Goal: Find specific page/section: Find specific page/section

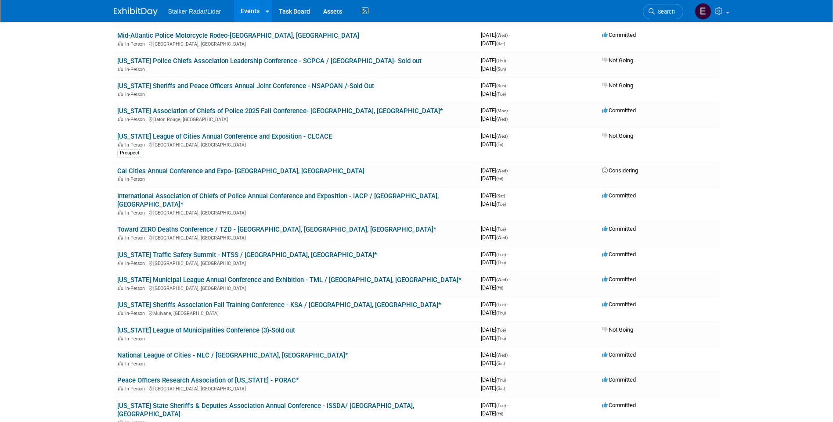
scroll to position [449, 0]
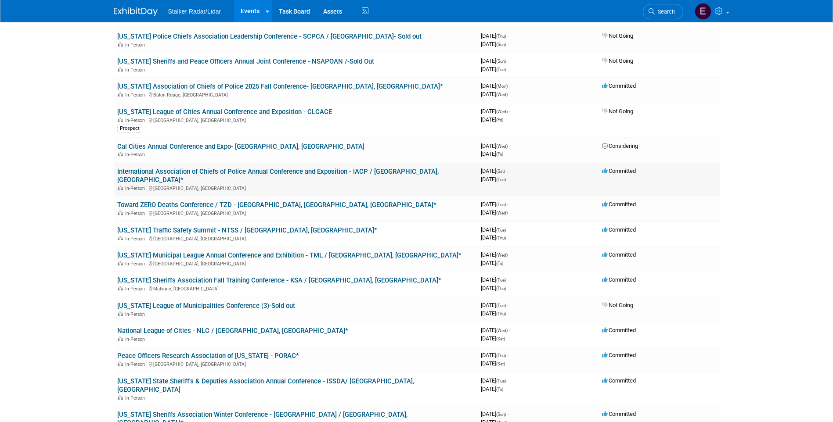
click at [275, 168] on link "International Association of Chiefs of Police Annual Conference and Exposition …" at bounding box center [277, 176] width 321 height 16
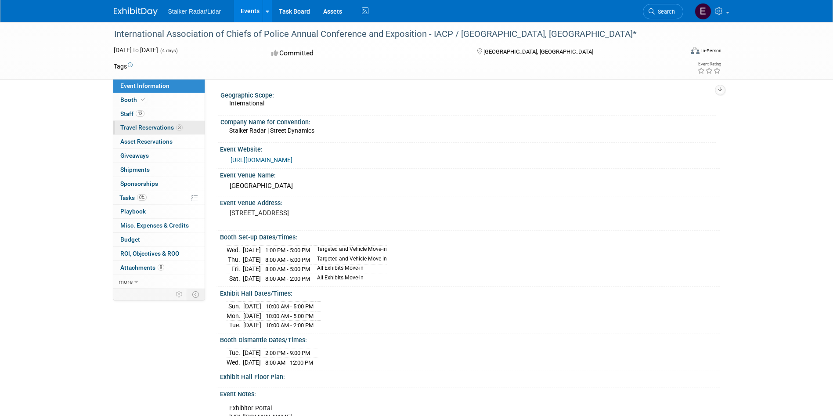
click at [135, 129] on span "Travel Reservations 3" at bounding box center [151, 127] width 62 height 7
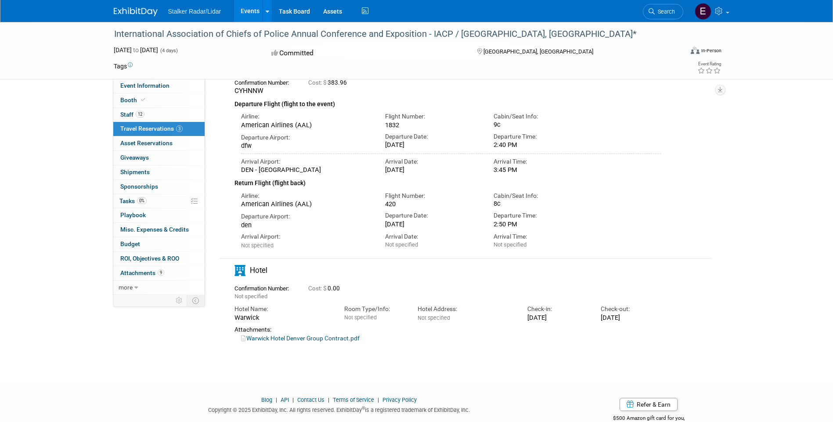
scroll to position [282, 0]
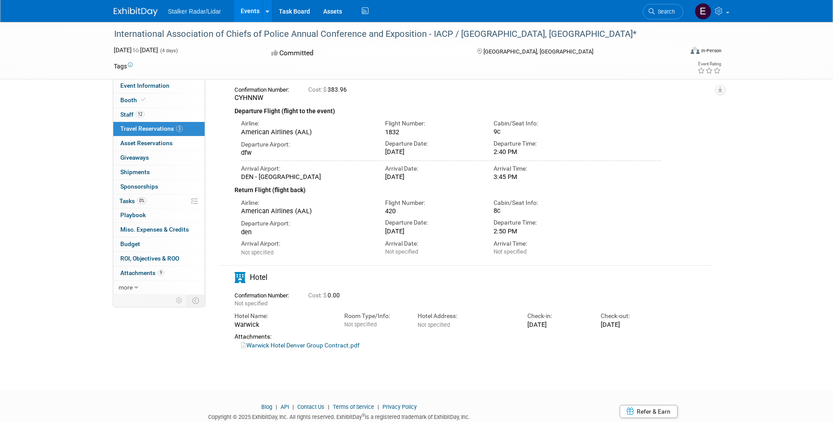
click at [298, 348] on link "Warwick Hotel Denver Group Contract.pdf" at bounding box center [300, 345] width 119 height 7
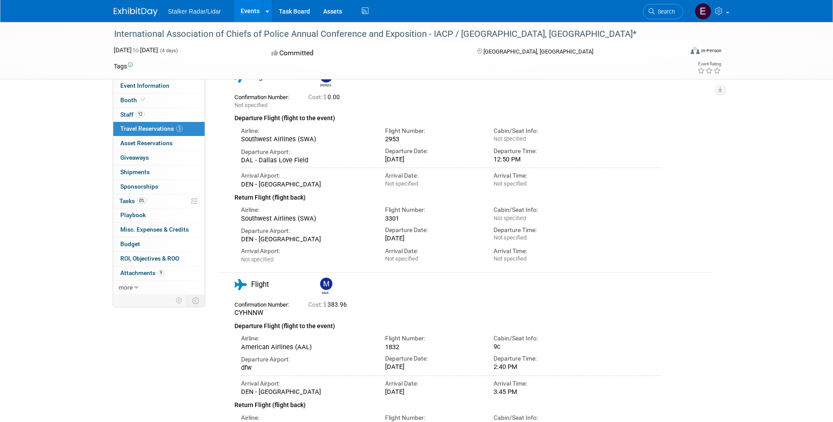
scroll to position [52, 0]
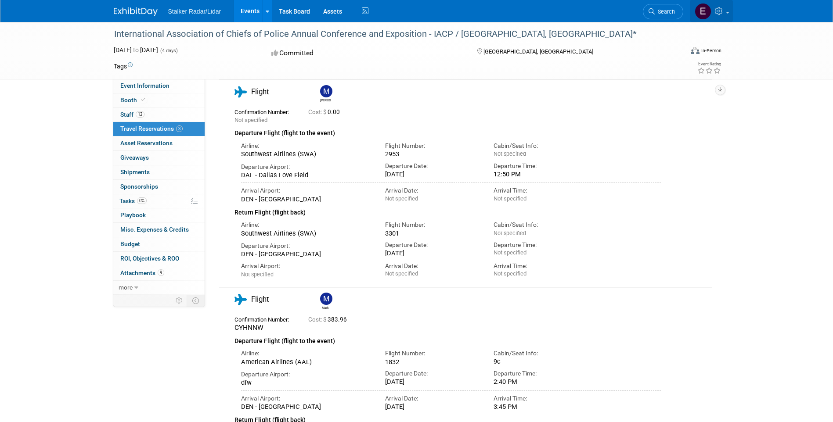
click at [725, 12] on link at bounding box center [711, 11] width 43 height 22
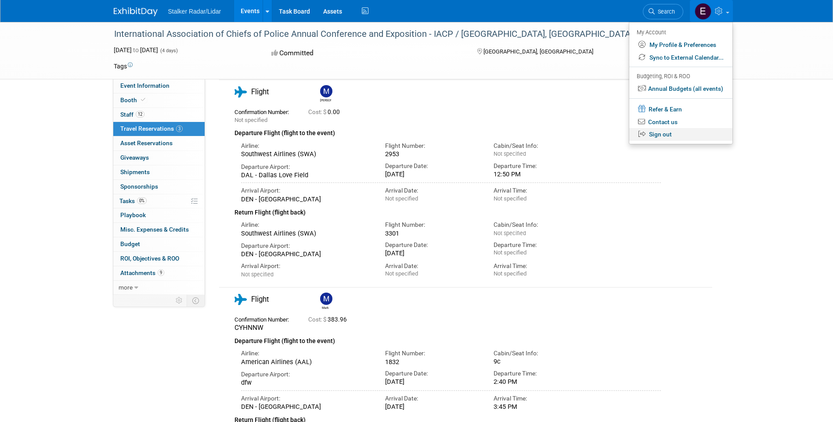
click at [661, 134] on link "Sign out" at bounding box center [680, 134] width 103 height 13
